Goal: Task Accomplishment & Management: Manage account settings

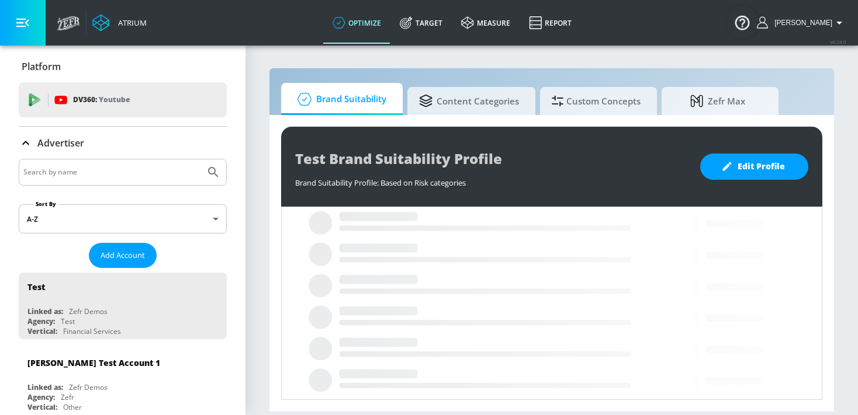
click at [106, 171] on input "Search by name" at bounding box center [111, 172] width 177 height 15
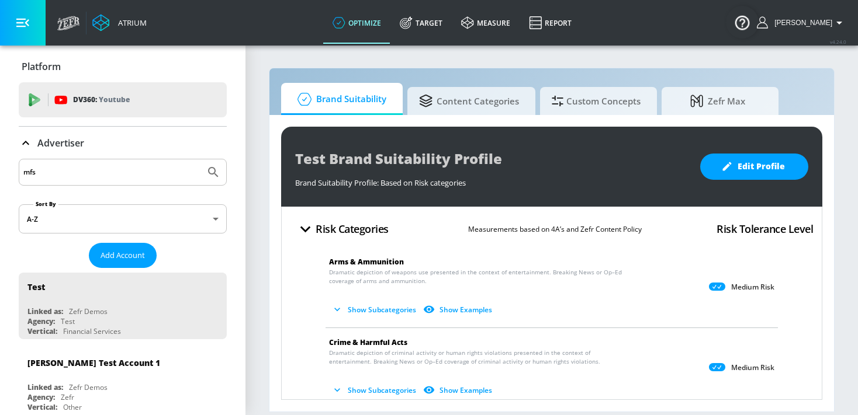
type input "mfs"
click at [200, 160] on button "Submit Search" at bounding box center [213, 173] width 26 height 26
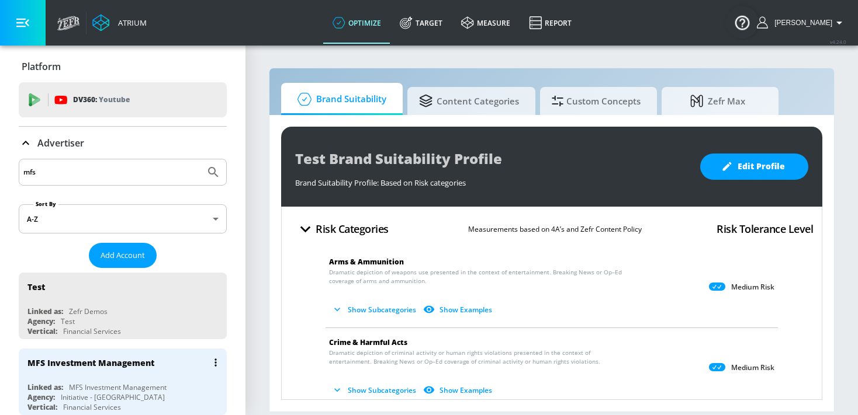
click at [101, 370] on div "MFS Investment Management" at bounding box center [125, 363] width 196 height 28
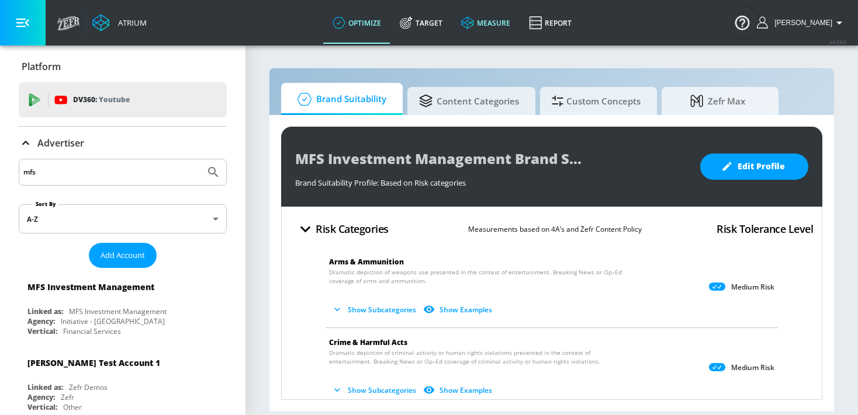
click at [499, 22] on link "measure" at bounding box center [486, 23] width 68 height 42
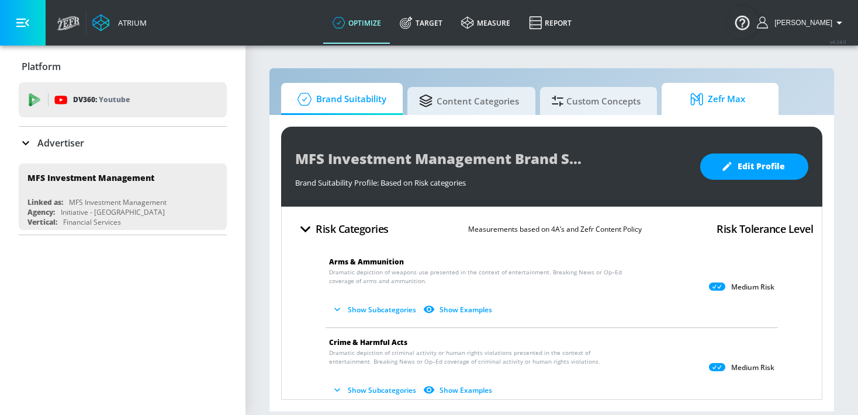
click at [712, 109] on span "Zefr Max" at bounding box center [717, 99] width 89 height 28
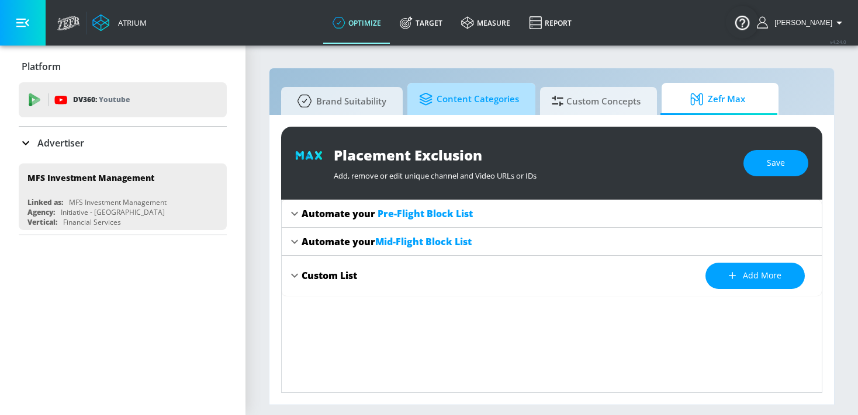
click at [467, 104] on span "Content Categories" at bounding box center [469, 99] width 100 height 28
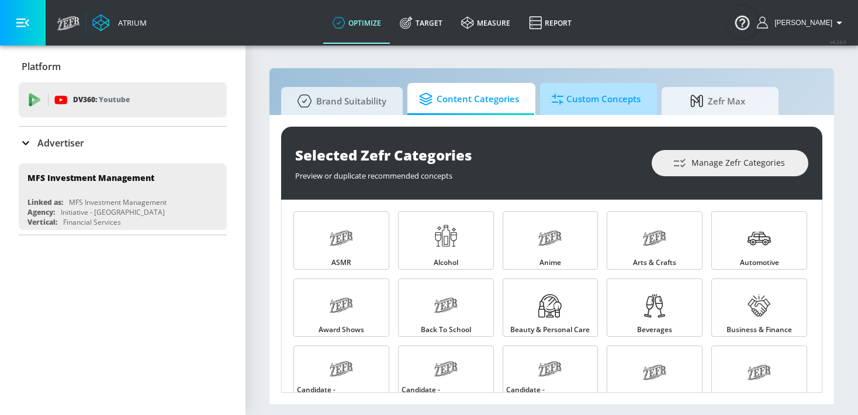
click at [565, 110] on span "Custom Concepts" at bounding box center [596, 99] width 89 height 28
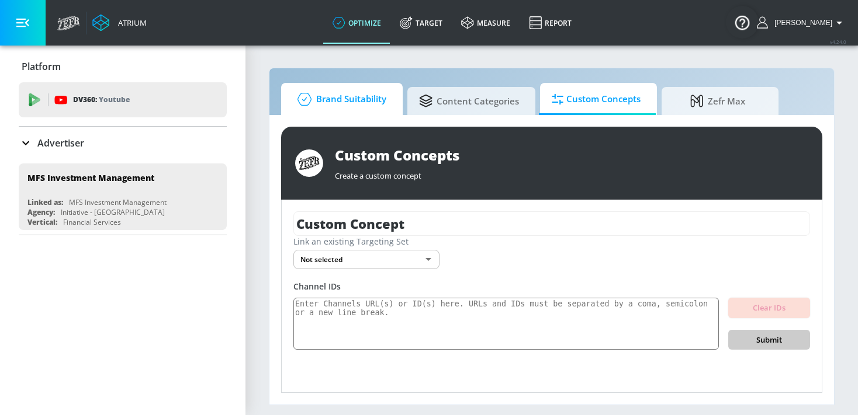
click at [361, 102] on span "Brand Suitability" at bounding box center [339, 99] width 93 height 28
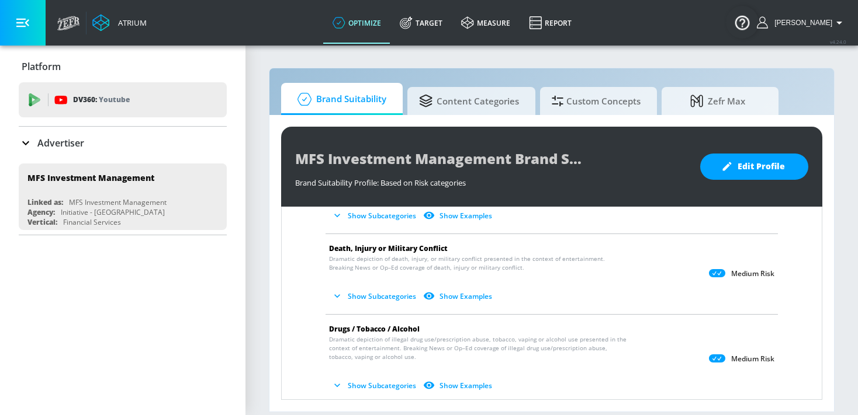
scroll to position [174, 0]
click at [722, 174] on button "Edit Profile" at bounding box center [754, 167] width 108 height 26
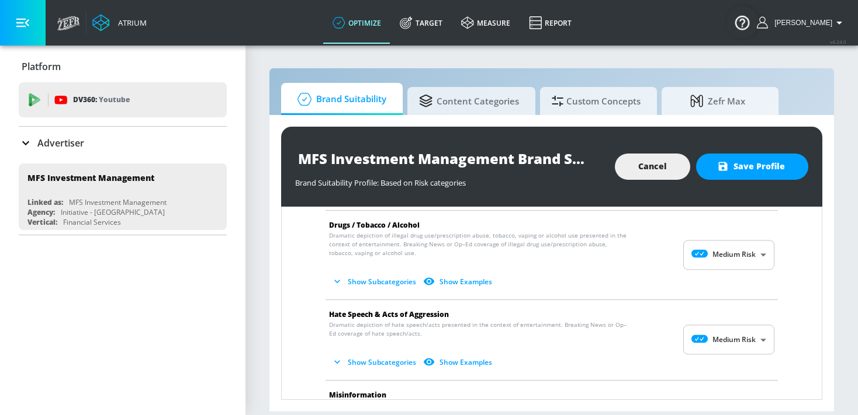
scroll to position [286, 0]
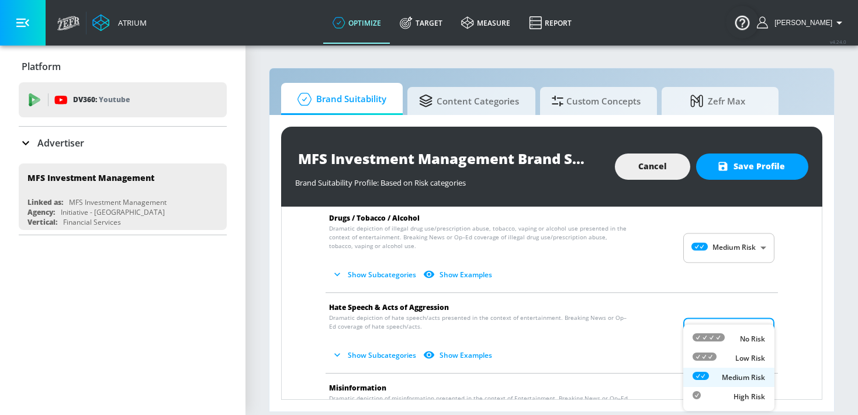
click at [708, 342] on body "Atrium optimize Target measure Report optimize Target measure Report v 4.24.0 K…" at bounding box center [429, 207] width 858 height 415
click at [622, 321] on div at bounding box center [429, 207] width 858 height 415
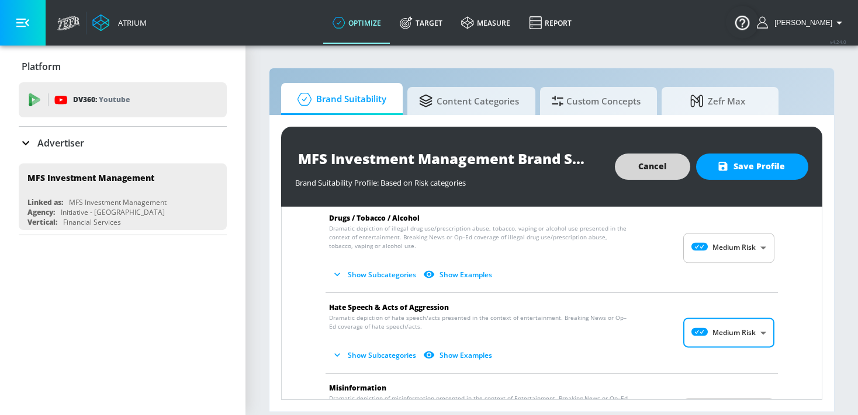
click at [664, 164] on span "Cancel" at bounding box center [652, 167] width 29 height 15
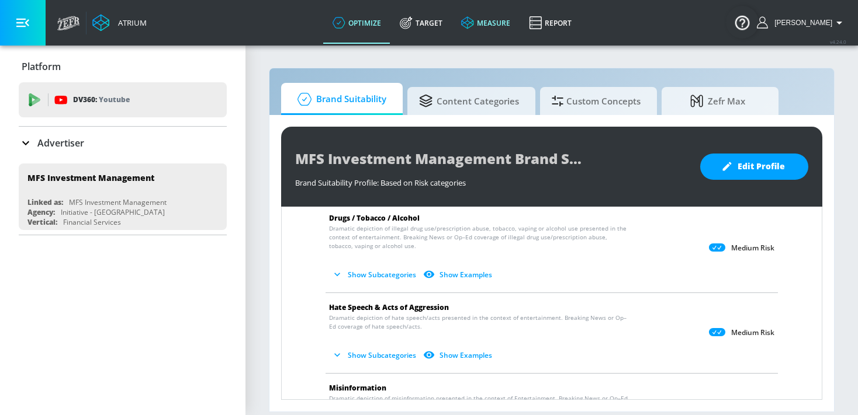
scroll to position [214, 0]
